Goal: Information Seeking & Learning: Learn about a topic

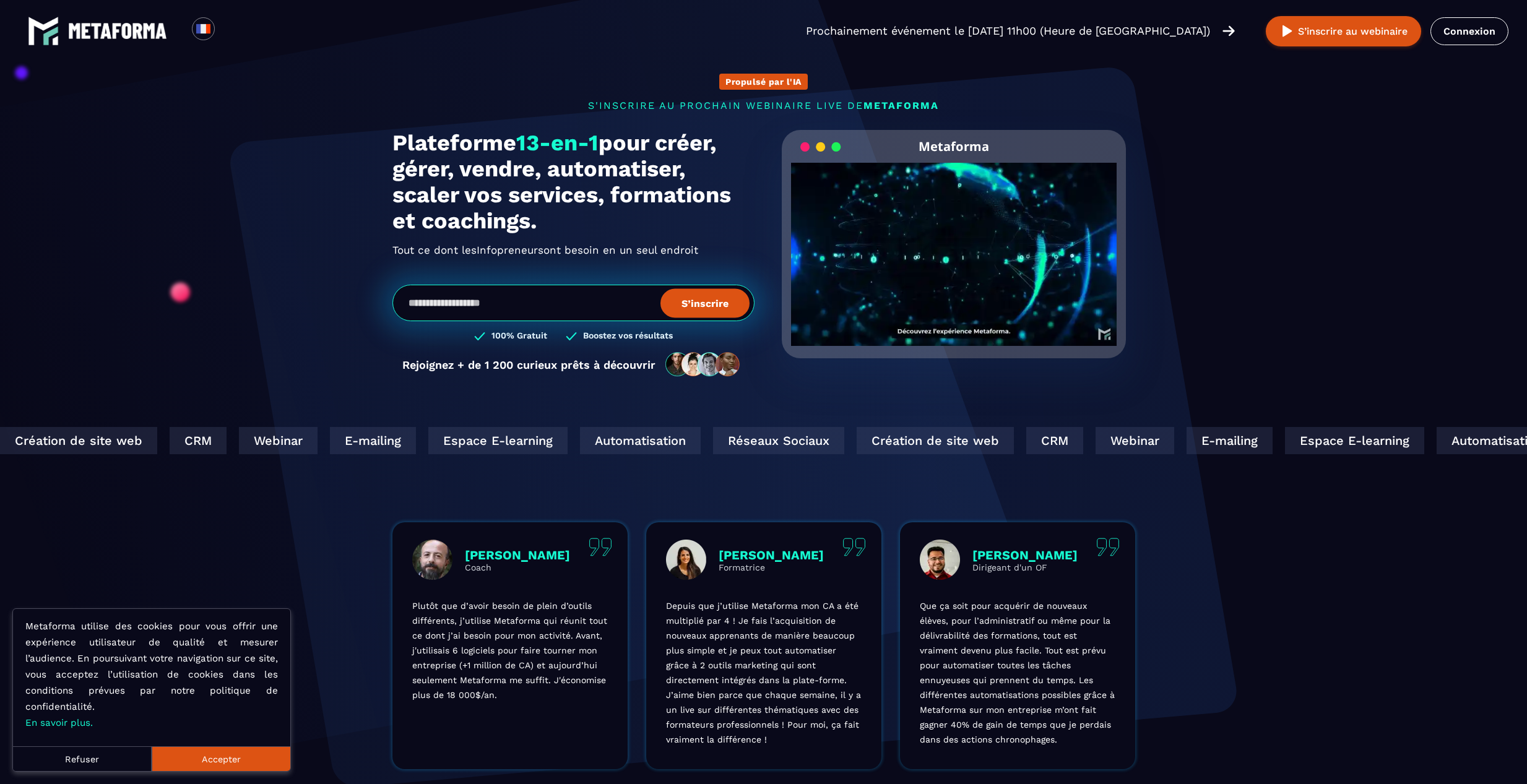
click at [949, 255] on video "Your browser does not support the video tag." at bounding box center [954, 244] width 326 height 163
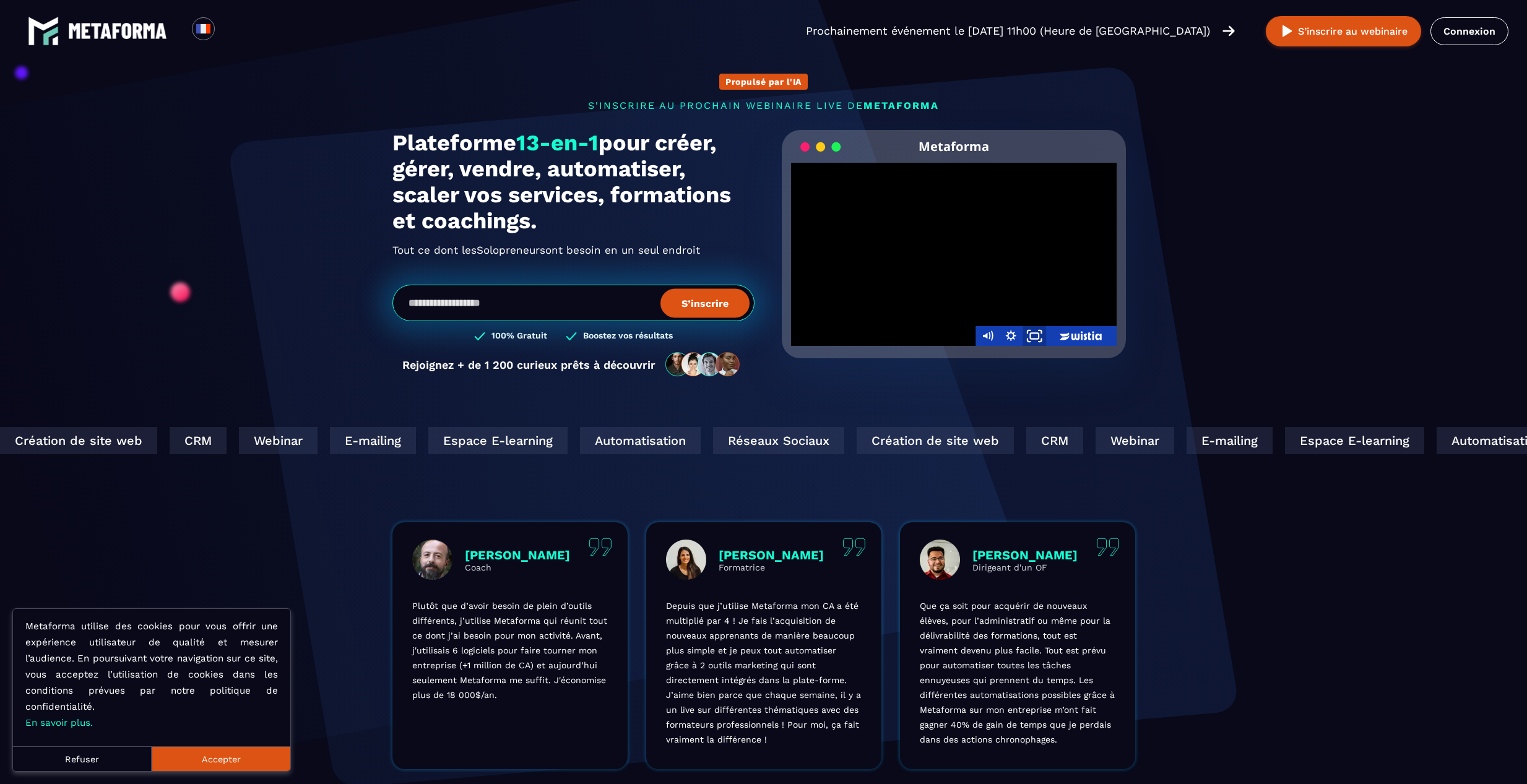
click at [1033, 339] on icon "Fullscreen" at bounding box center [1034, 336] width 28 height 24
click at [928, 239] on div at bounding box center [954, 254] width 326 height 183
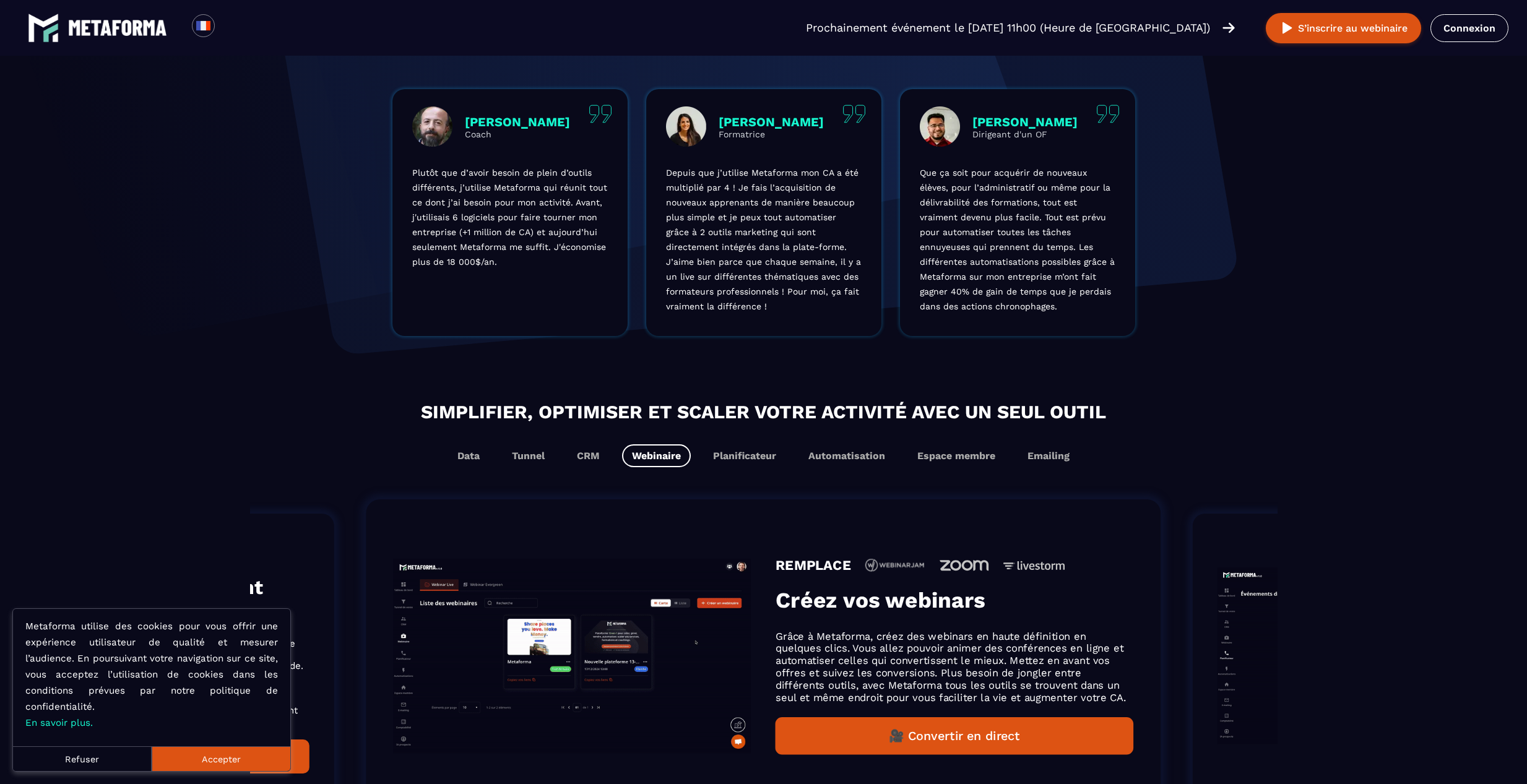
scroll to position [495, 0]
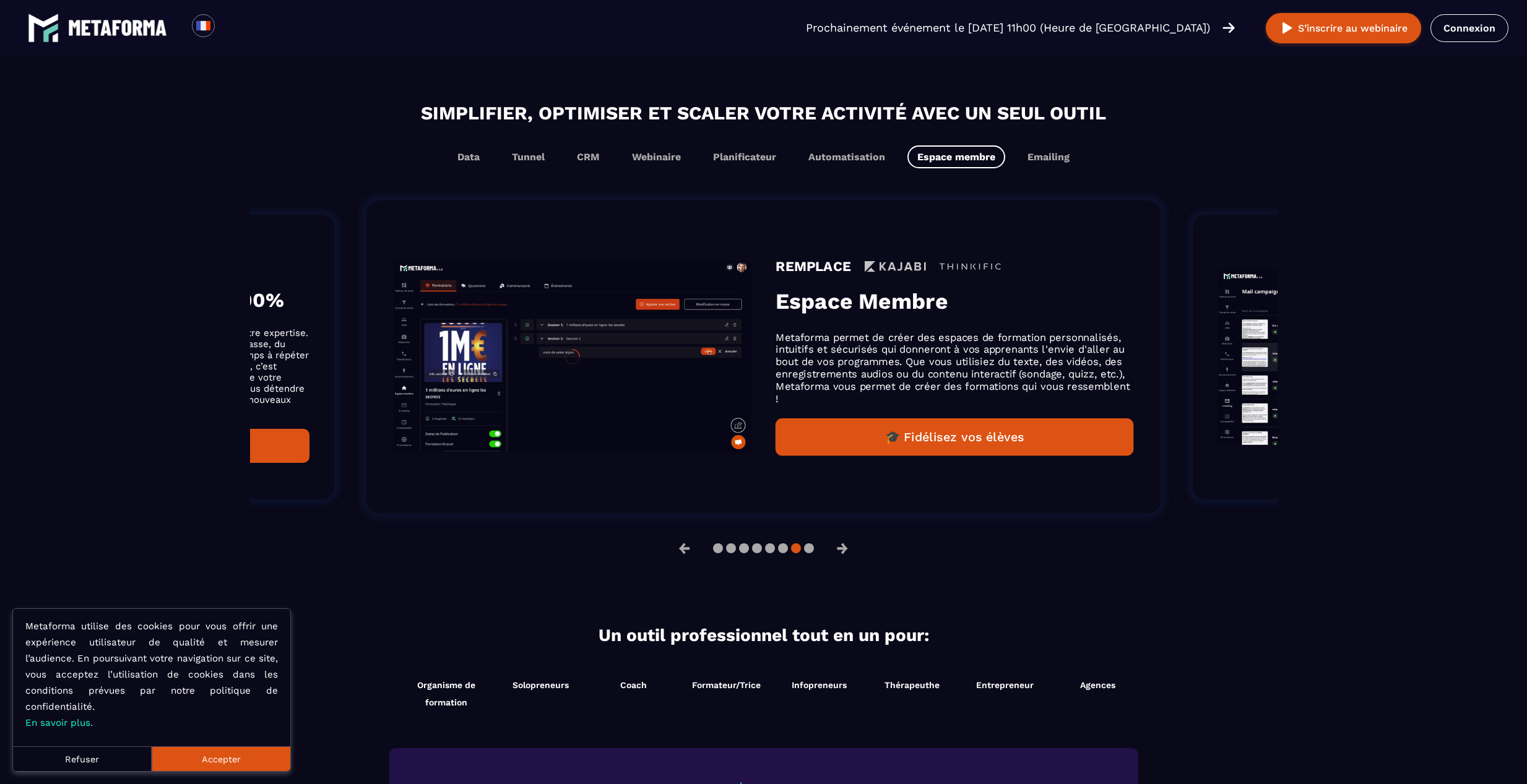
scroll to position [743, 0]
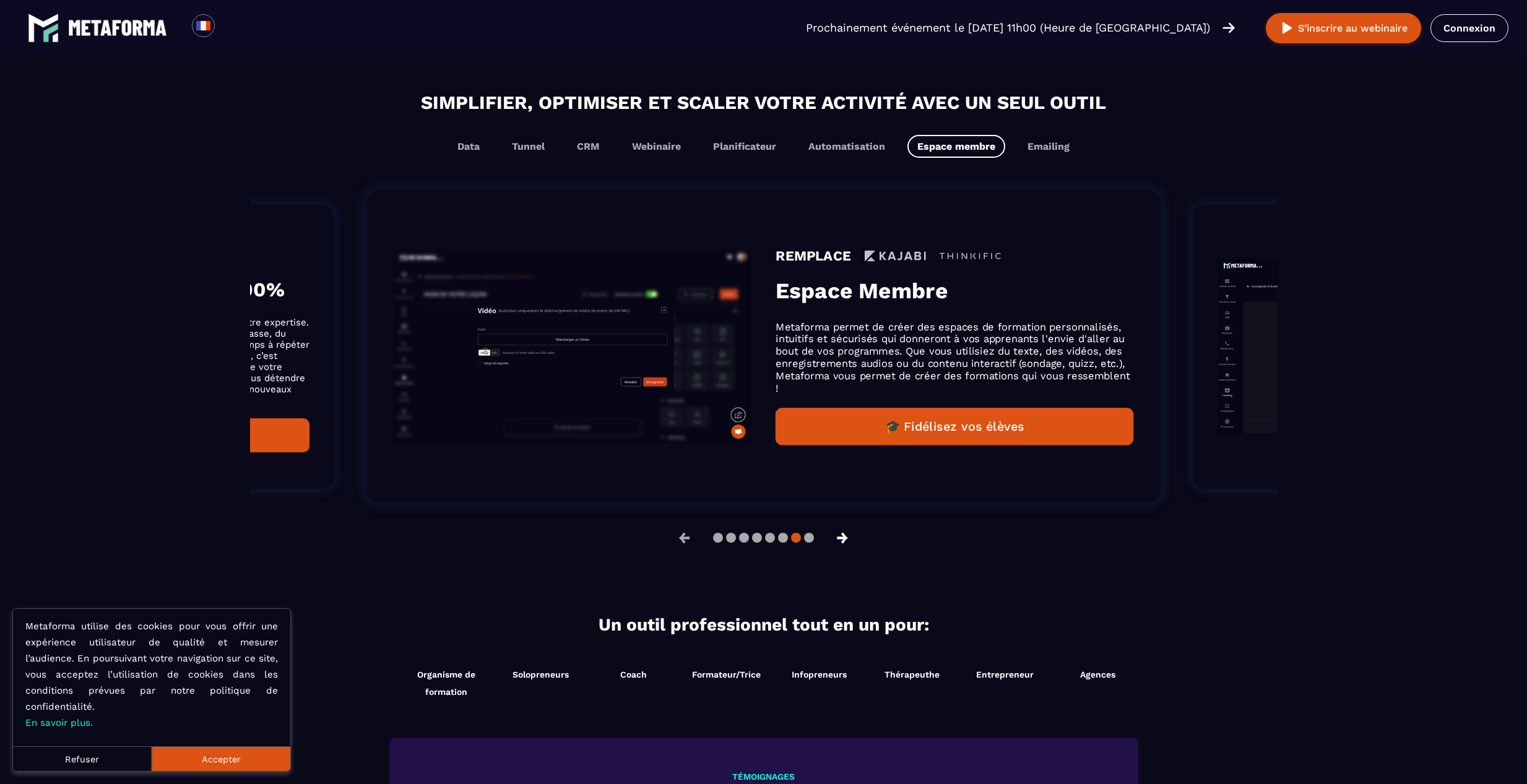
click at [845, 546] on button "→" at bounding box center [843, 538] width 32 height 30
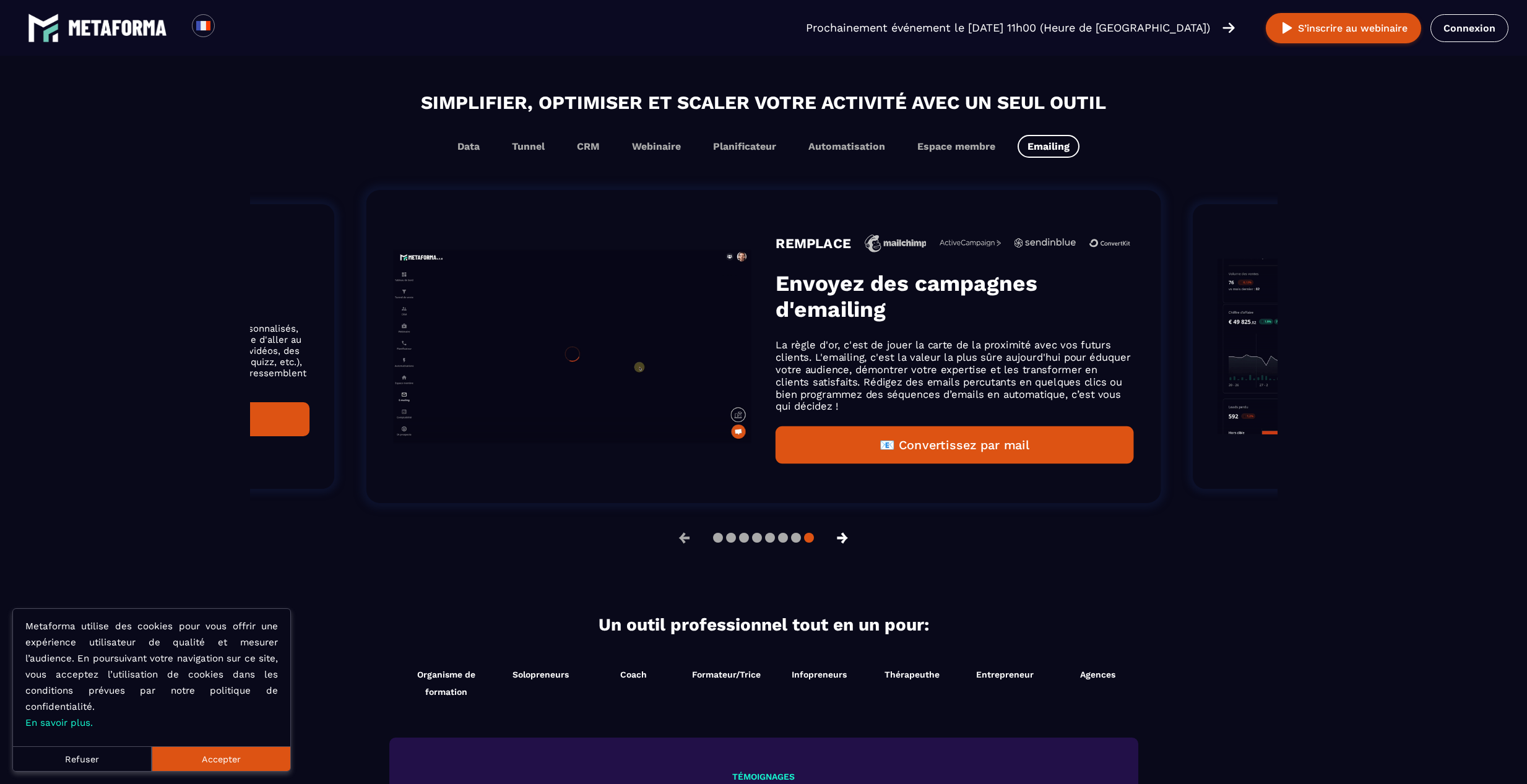
click at [838, 545] on button "→" at bounding box center [843, 538] width 32 height 30
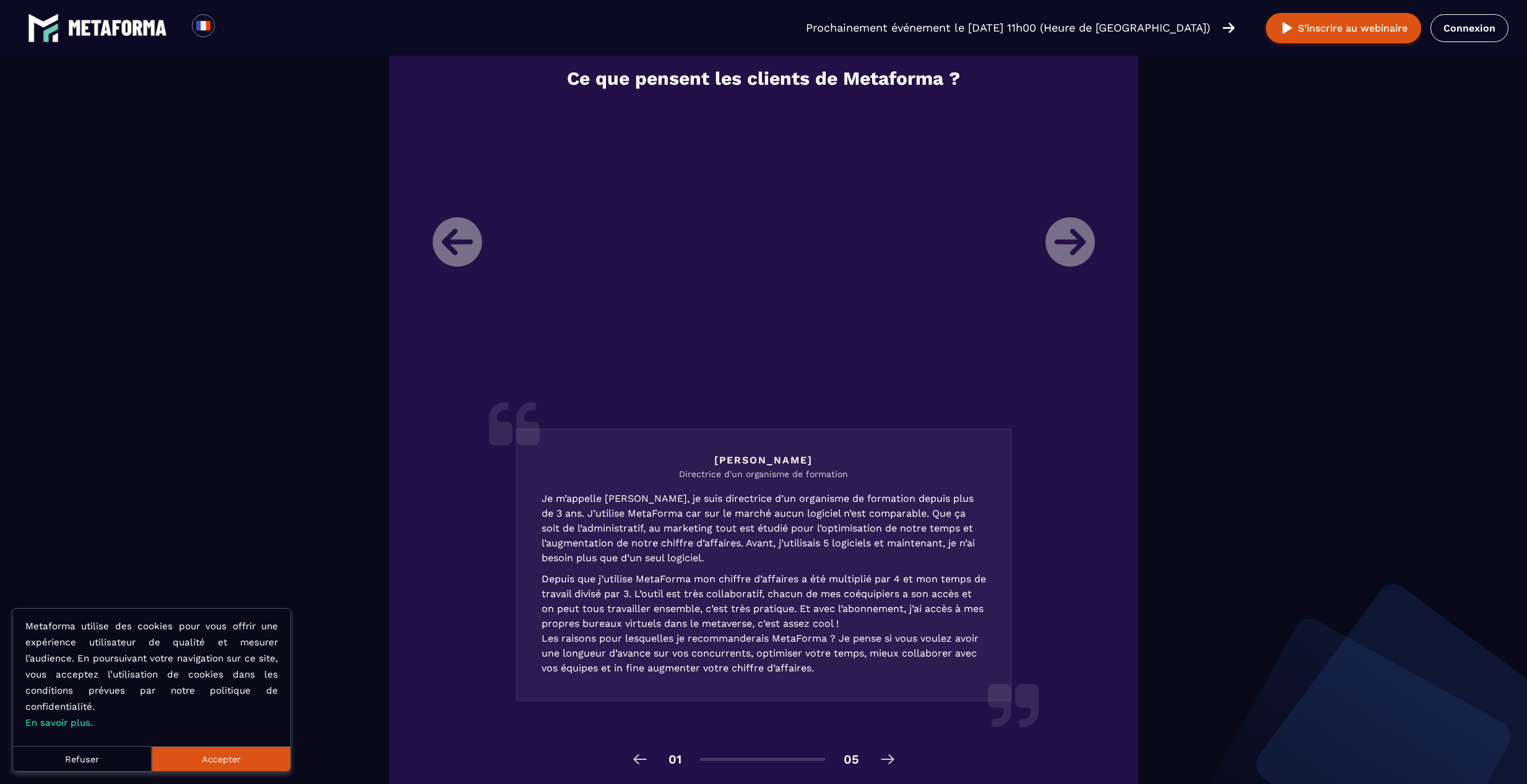
scroll to position [1485, 0]
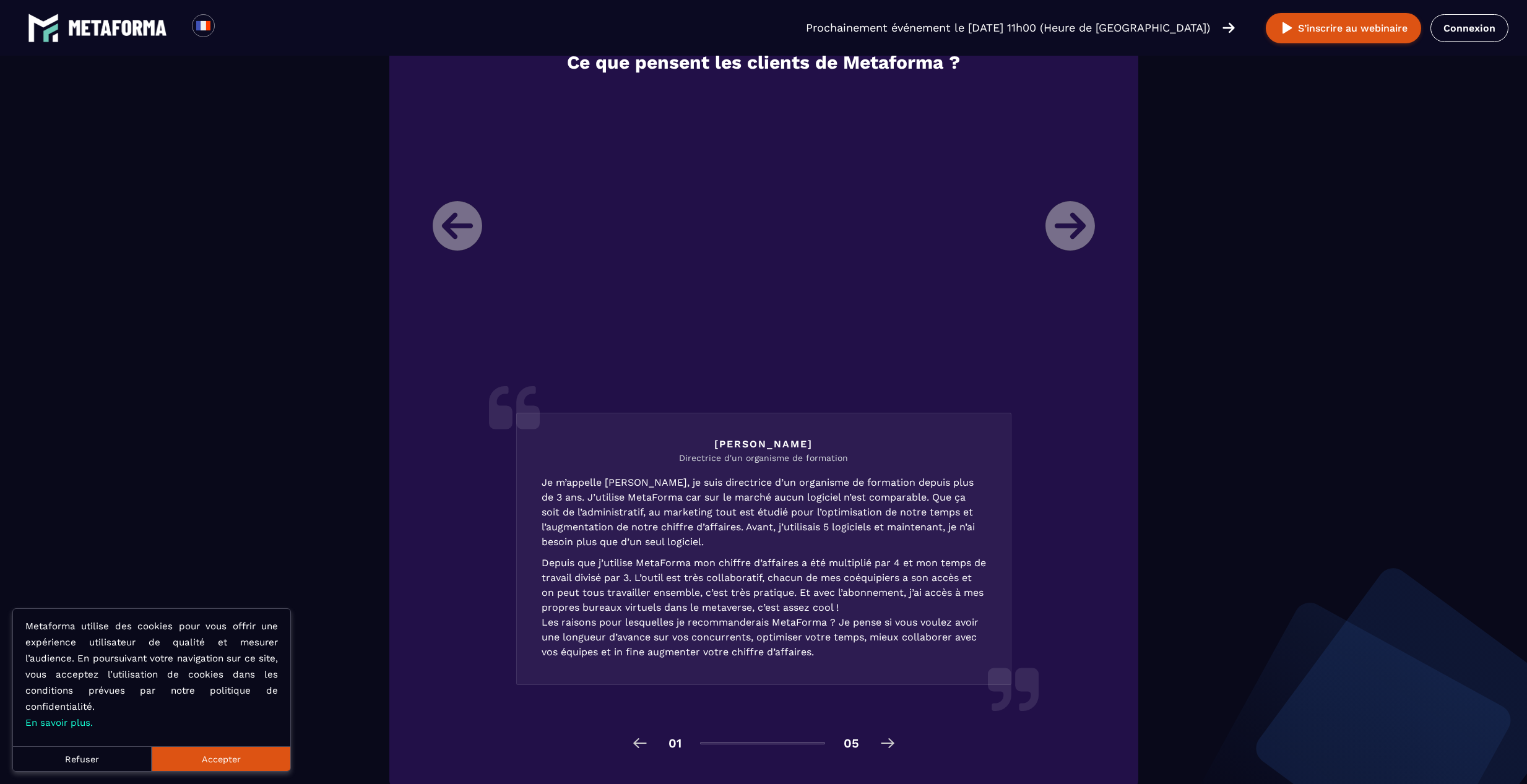
click at [1074, 236] on li "Laura Directrice d'un organisme de formation Je m’appelle Laura, je suis direct…" at bounding box center [764, 410] width 681 height 644
click at [453, 233] on li "Laura Directrice d'un organisme de formation Je m’appelle Laura, je suis direct…" at bounding box center [764, 410] width 681 height 644
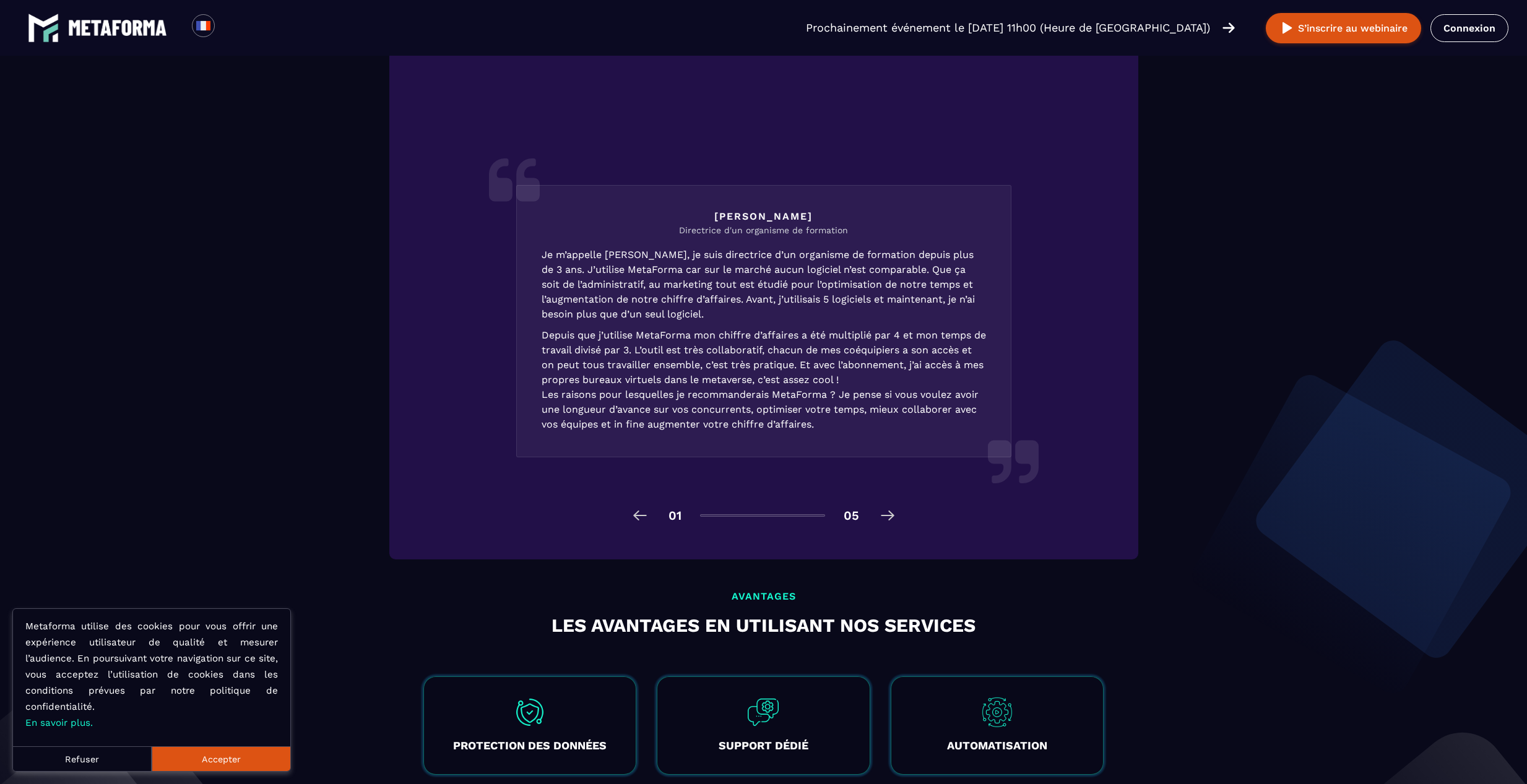
scroll to position [1752, 0]
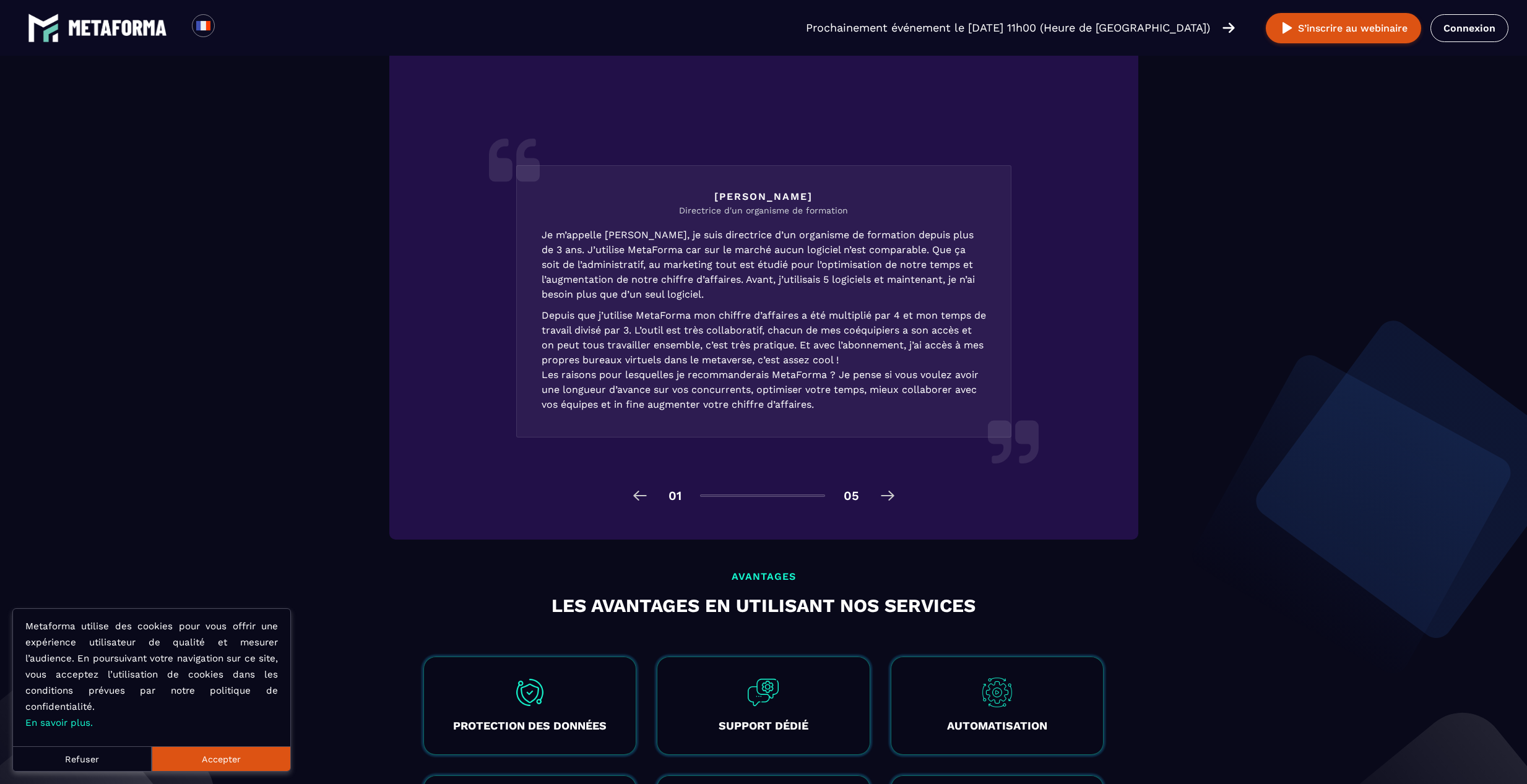
click at [887, 501] on img at bounding box center [888, 496] width 20 height 20
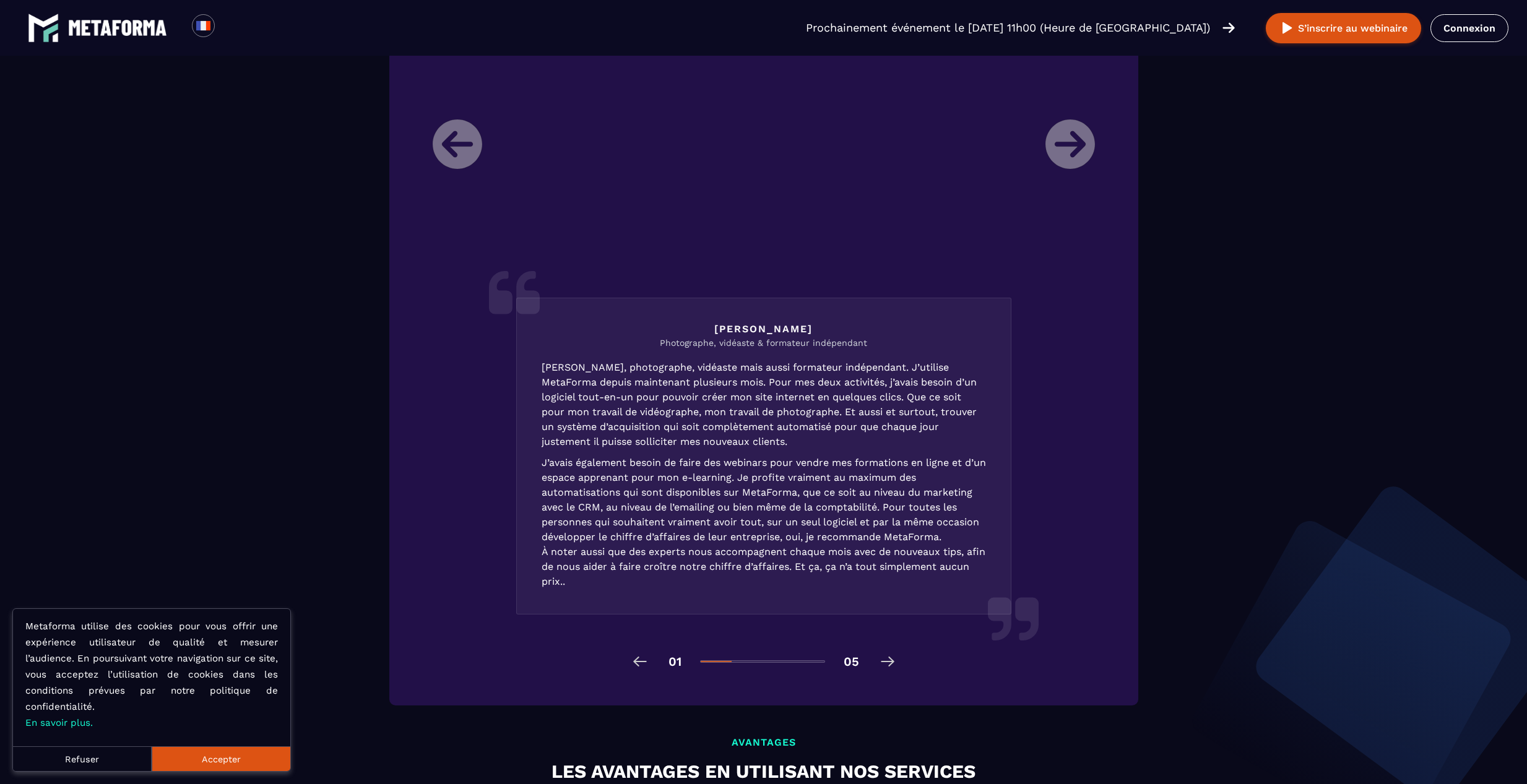
scroll to position [1547, 0]
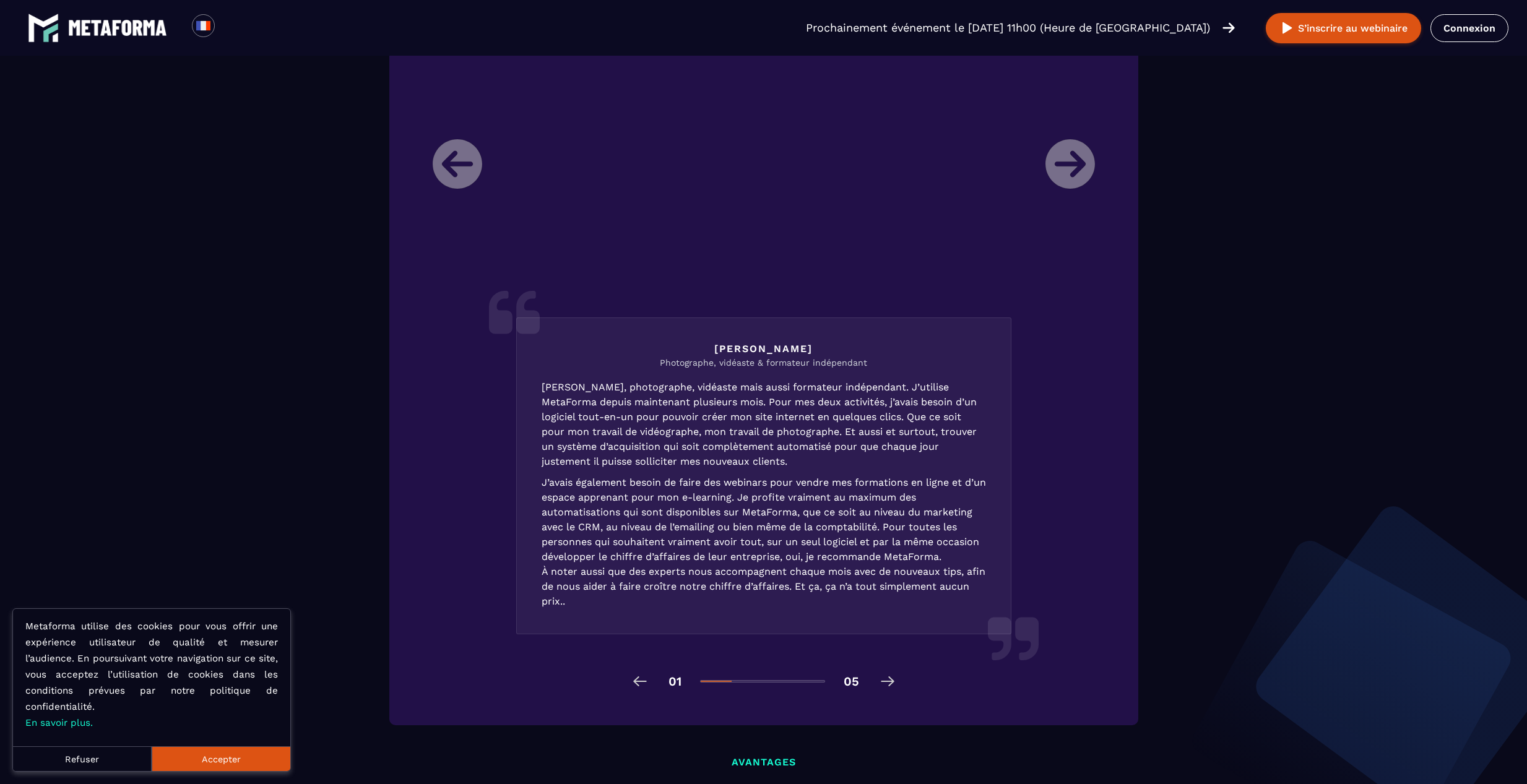
click at [882, 688] on img at bounding box center [888, 681] width 20 height 20
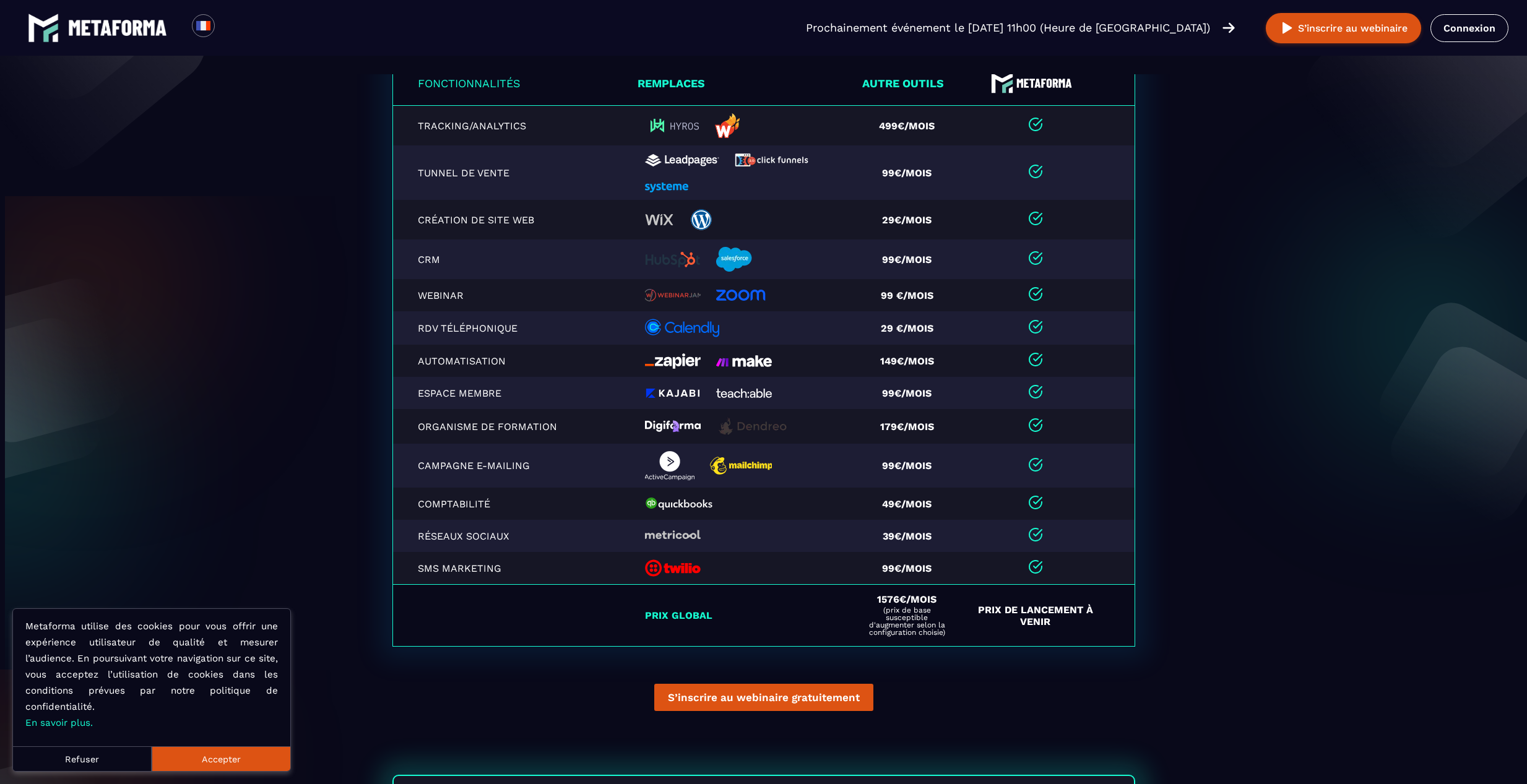
scroll to position [2537, 0]
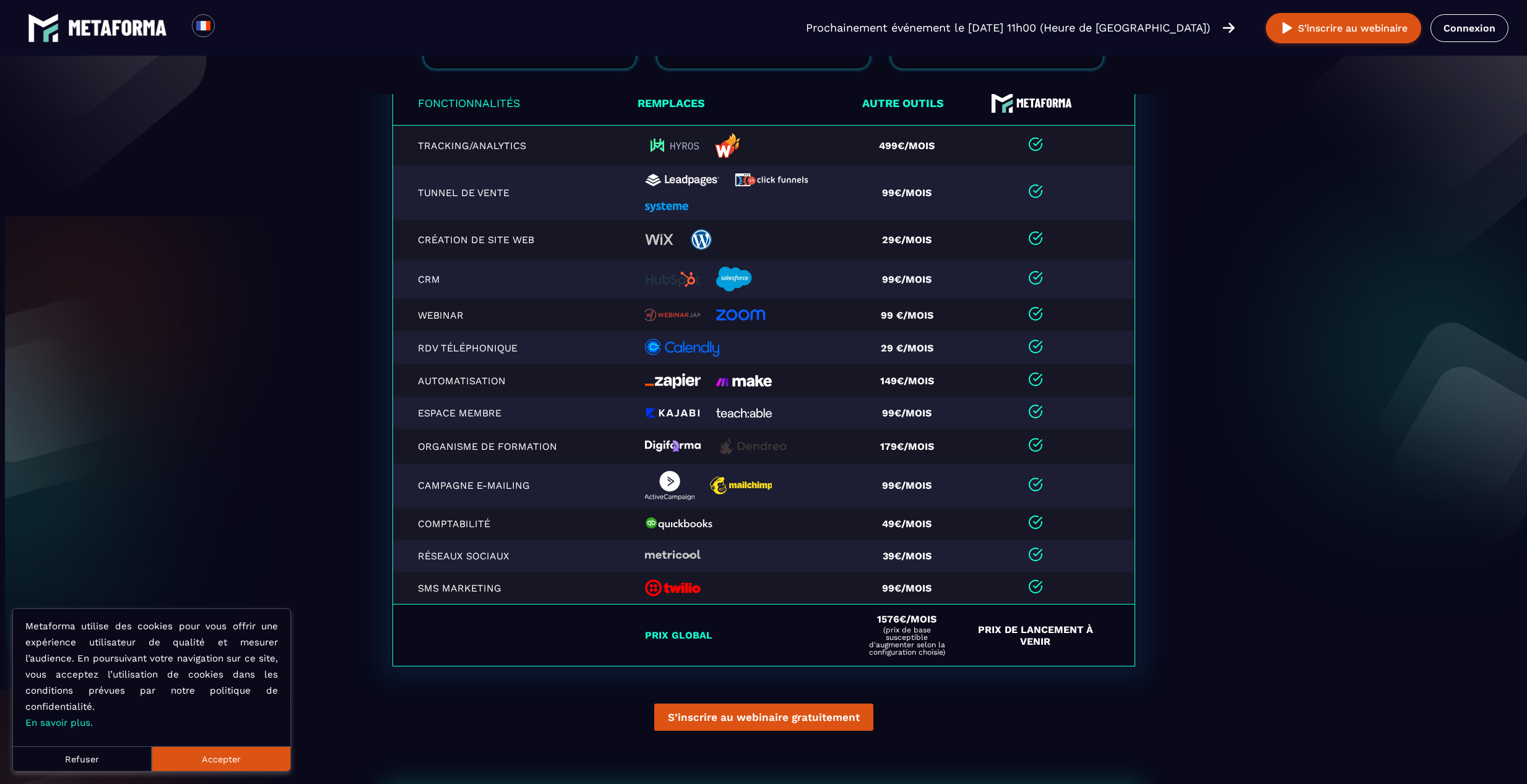
click at [246, 763] on button "Accepter" at bounding box center [221, 759] width 139 height 25
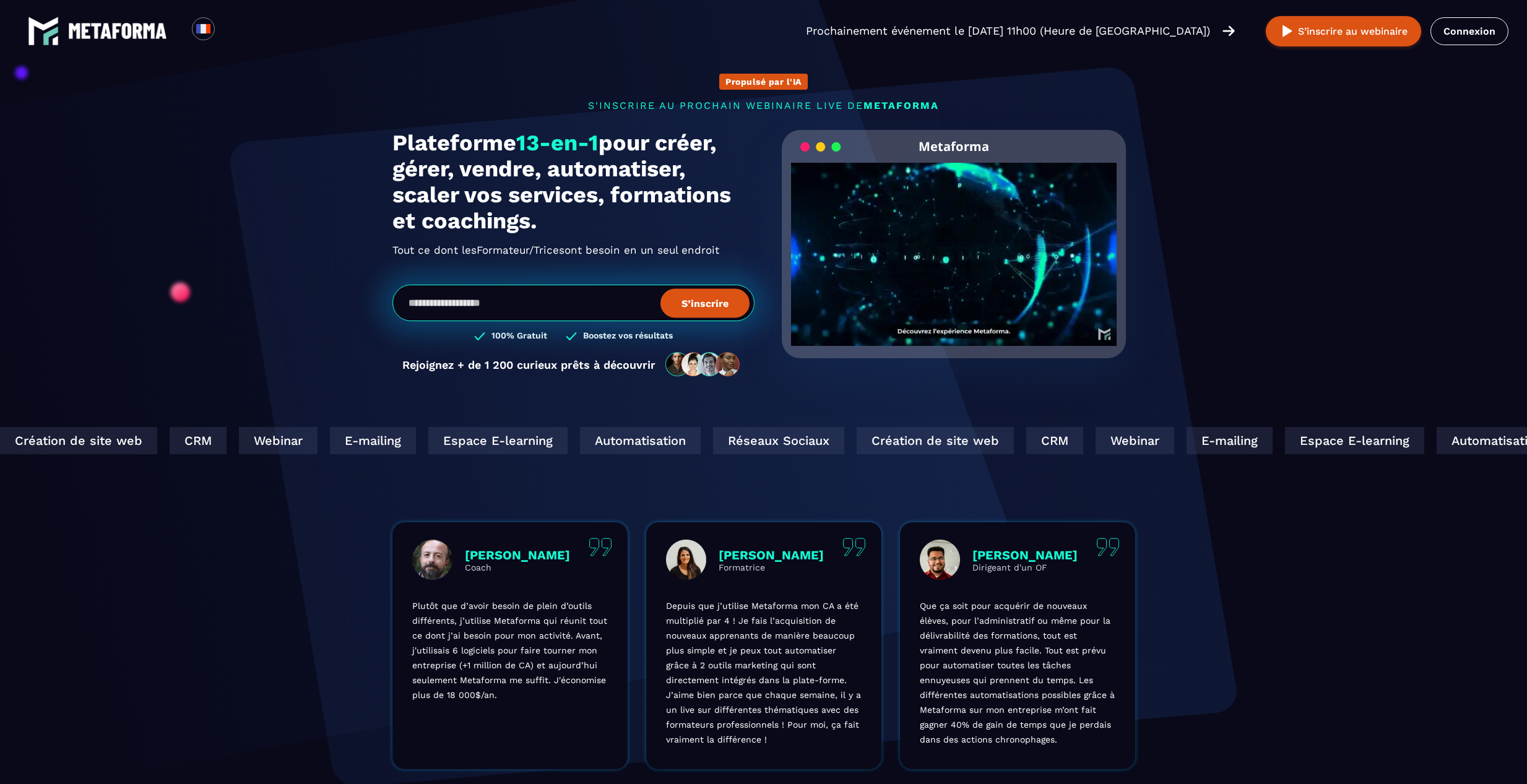
click at [1216, 389] on section "Propulsé par l'IA s'inscrire au prochain webinaire live de METAFORMA Prochainem…" at bounding box center [764, 397] width 1527 height 794
click at [216, 12] on div "Loading... Prochainement événement le [DATE] 11h00 (Heure de [GEOGRAPHIC_DATA])…" at bounding box center [764, 31] width 1527 height 62
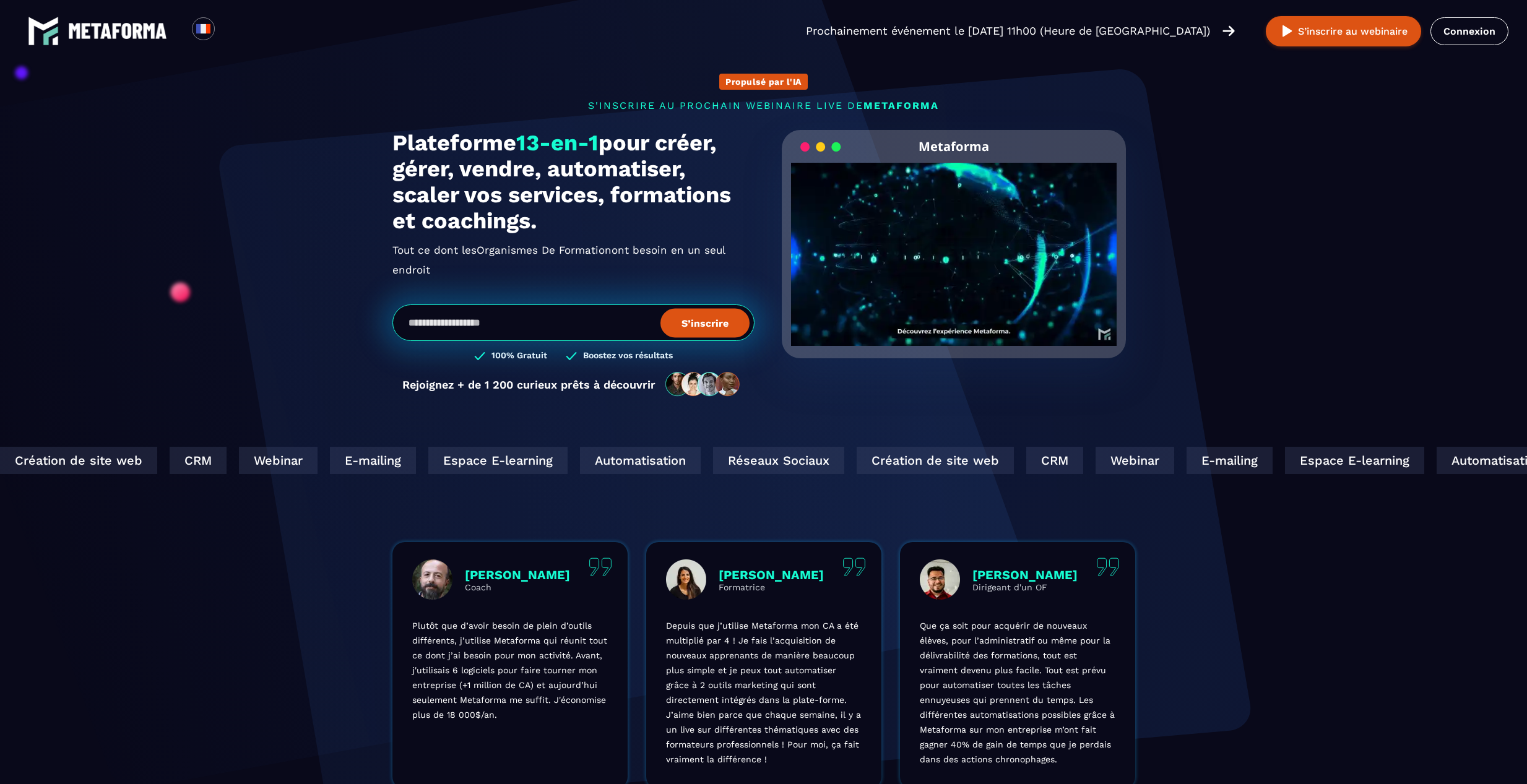
click at [956, 81] on div "Propulsé par l'IA s'inscrire au prochain webinaire live de METAFORMA Prochainem…" at bounding box center [764, 229] width 767 height 361
